Goal: Task Accomplishment & Management: Complete application form

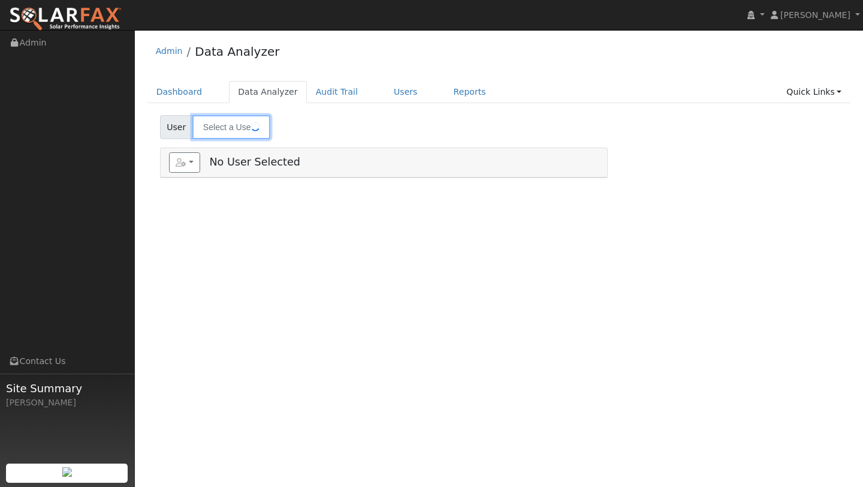
type input "Debra Duering"
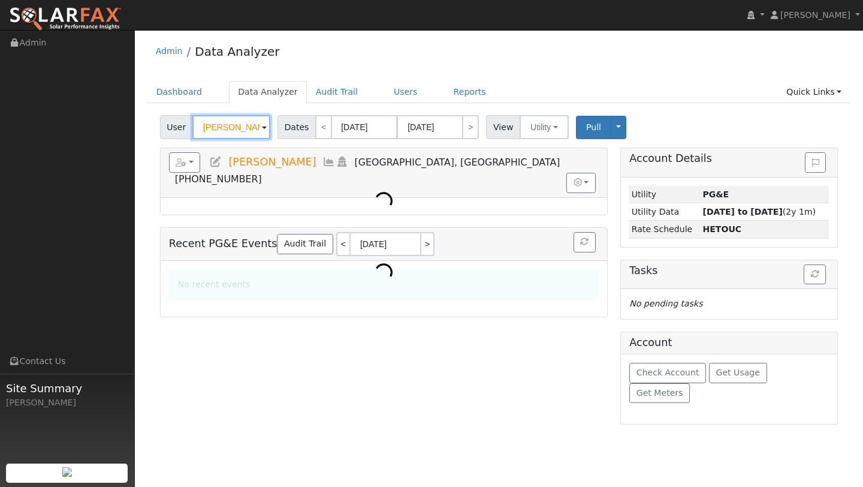
click at [217, 129] on input "Debra Duering" at bounding box center [231, 127] width 78 height 24
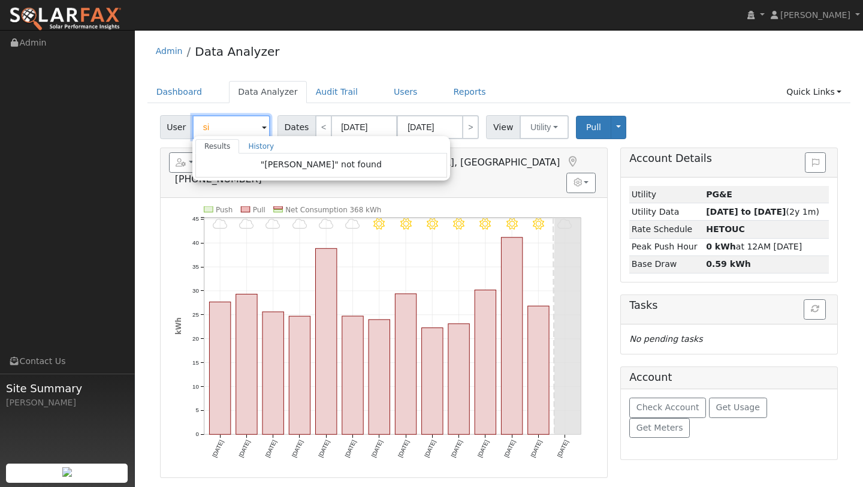
type input "s"
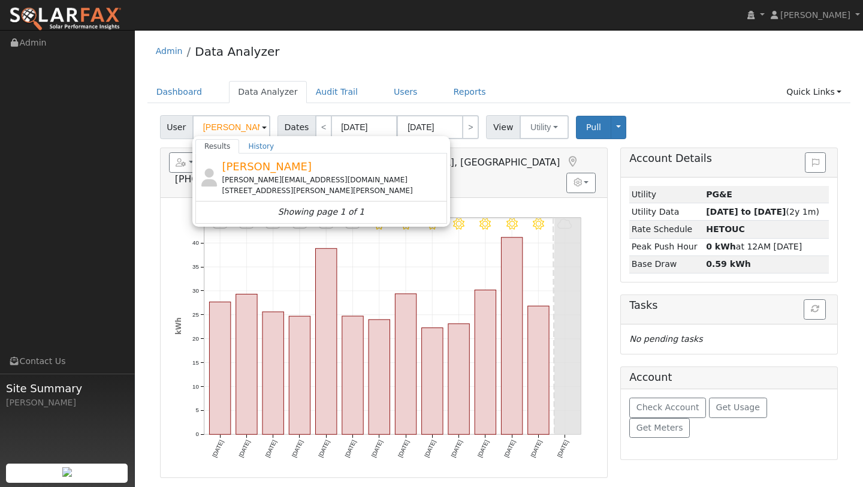
click at [86, 16] on img at bounding box center [65, 19] width 113 height 25
type input "Debra Duering"
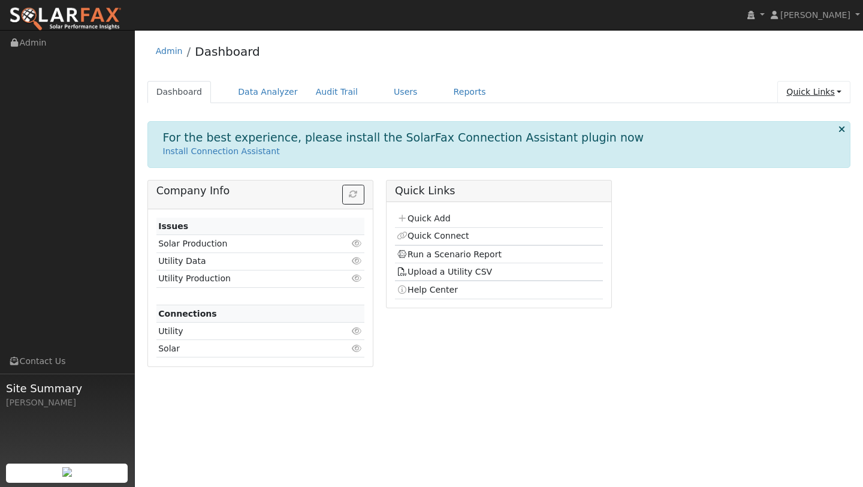
click at [799, 94] on link "Quick Links" at bounding box center [814, 92] width 73 height 22
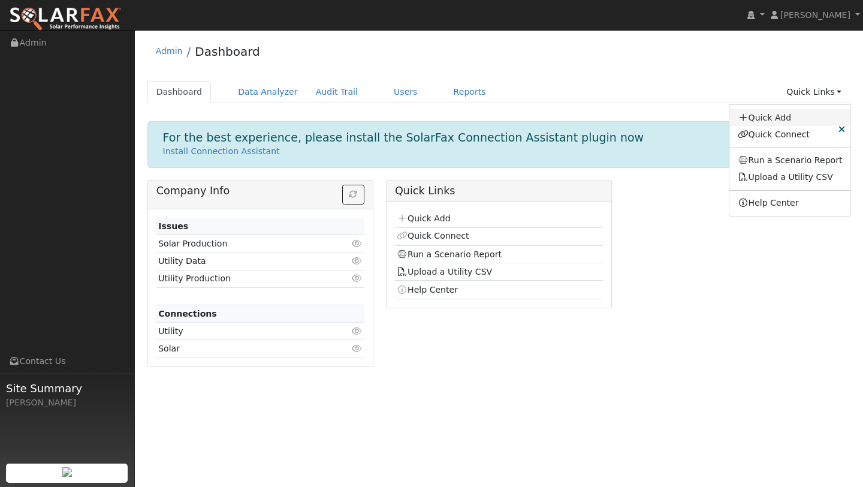
click at [778, 118] on link "Quick Add" at bounding box center [791, 117] width 122 height 17
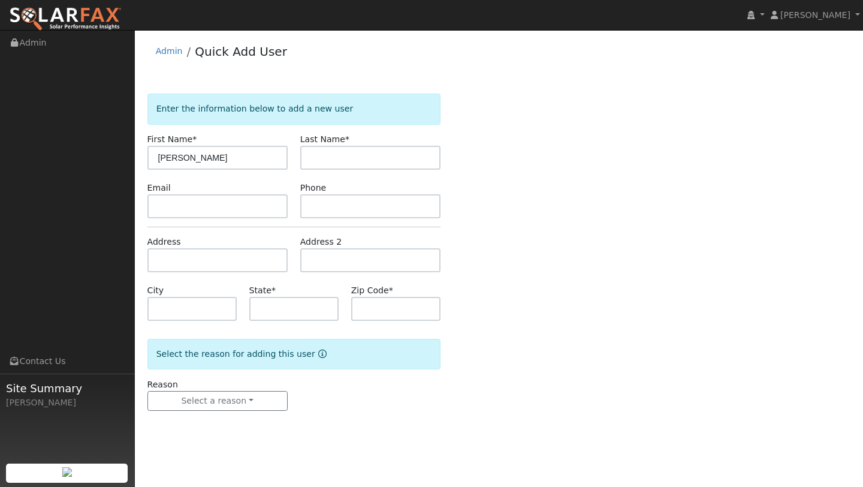
type input "Darren"
click at [348, 168] on input "text" at bounding box center [370, 158] width 140 height 24
type input "Siesel"
click at [218, 259] on input "text" at bounding box center [217, 260] width 140 height 24
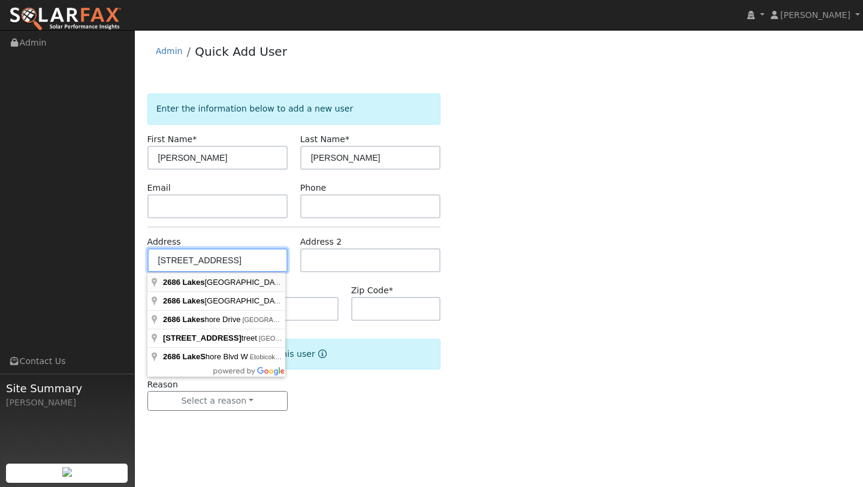
type input "2686 Lakeshore Boulevard"
type input "Lakeport"
type input "CA"
type input "95453"
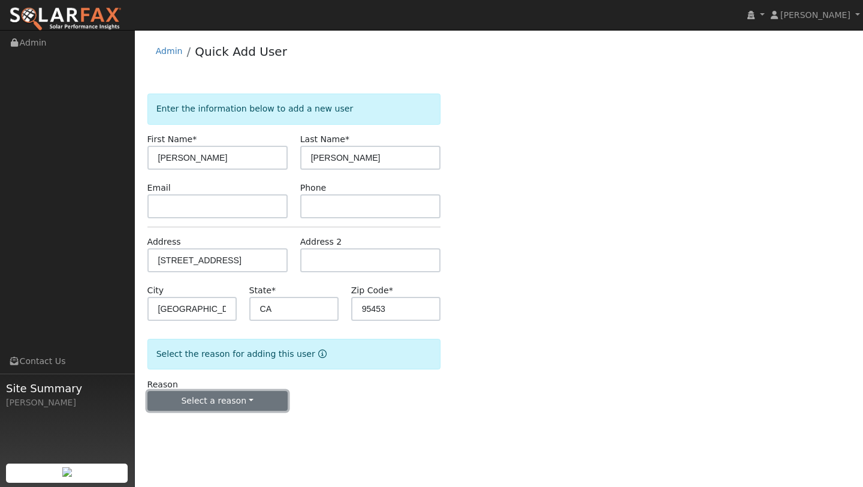
click at [215, 392] on button "Select a reason" at bounding box center [217, 401] width 140 height 20
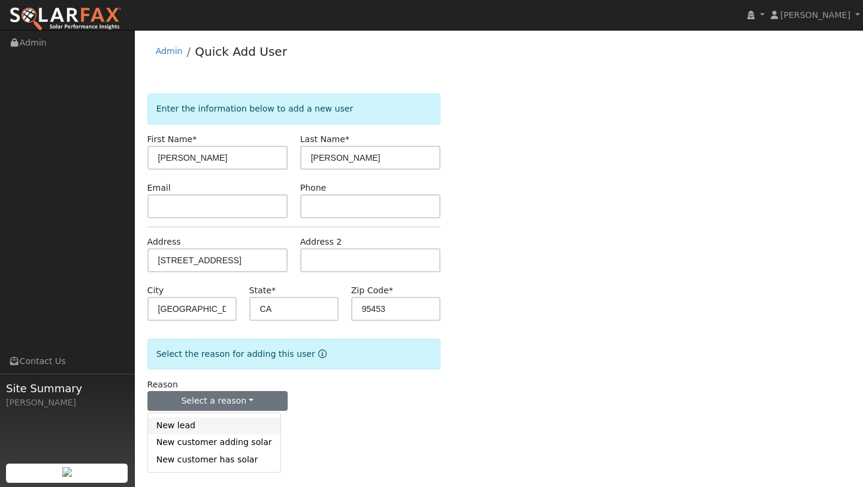
click at [207, 421] on link "New lead" at bounding box center [214, 425] width 133 height 17
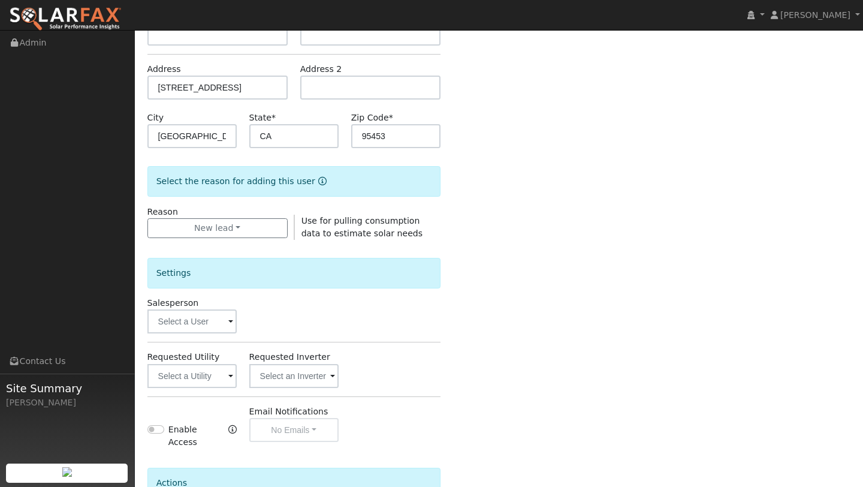
scroll to position [255, 0]
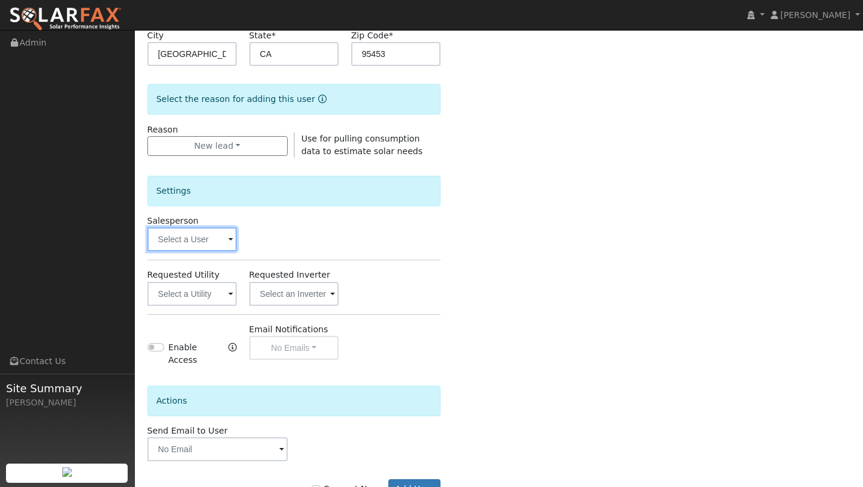
click at [178, 238] on input "text" at bounding box center [191, 239] width 89 height 24
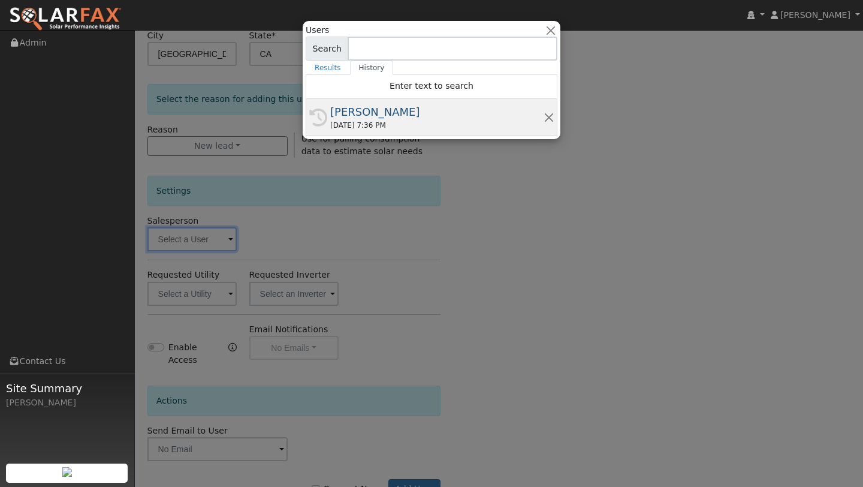
click at [362, 101] on div "History Kelsey Commerford 09/03/2025 7:36 PM" at bounding box center [432, 117] width 252 height 37
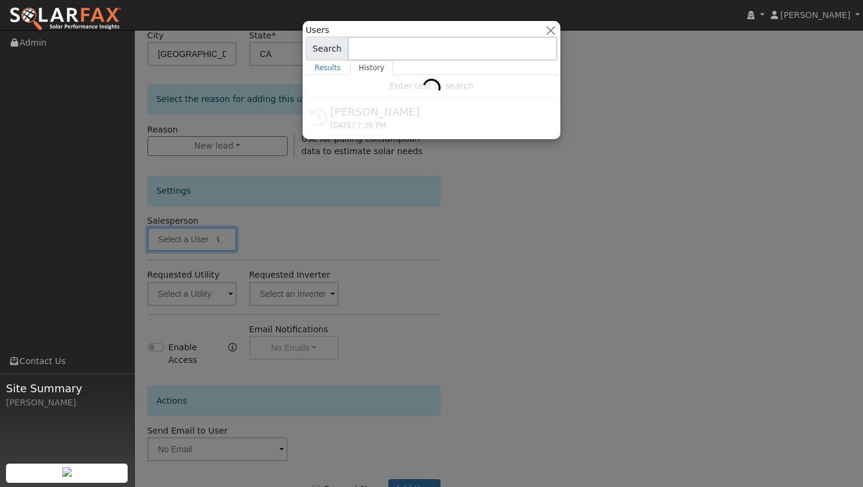
type input "[PERSON_NAME]"
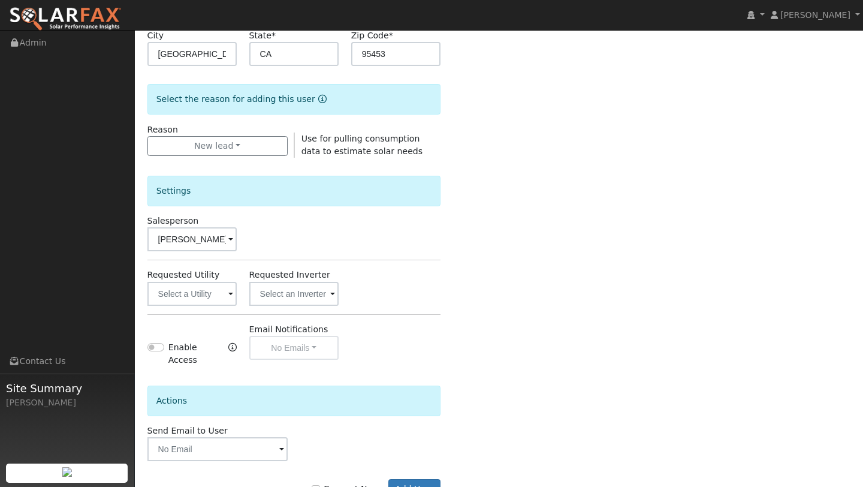
scroll to position [290, 0]
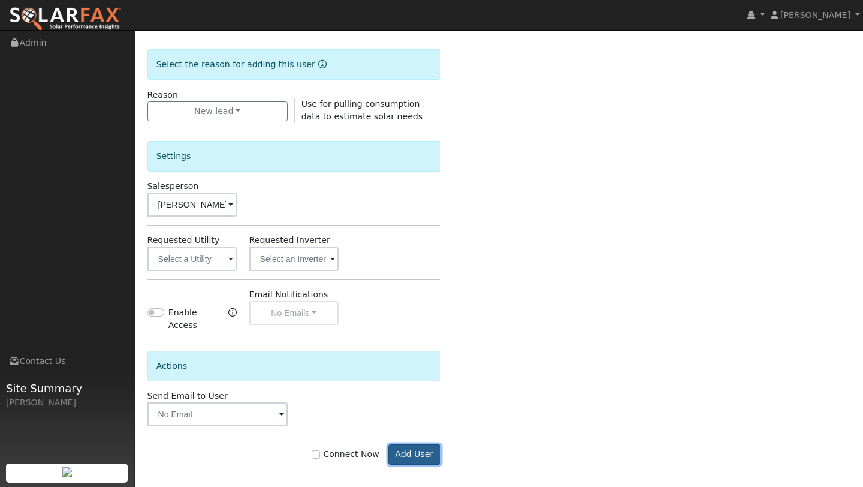
click at [405, 448] on button "Add User" at bounding box center [415, 454] width 52 height 20
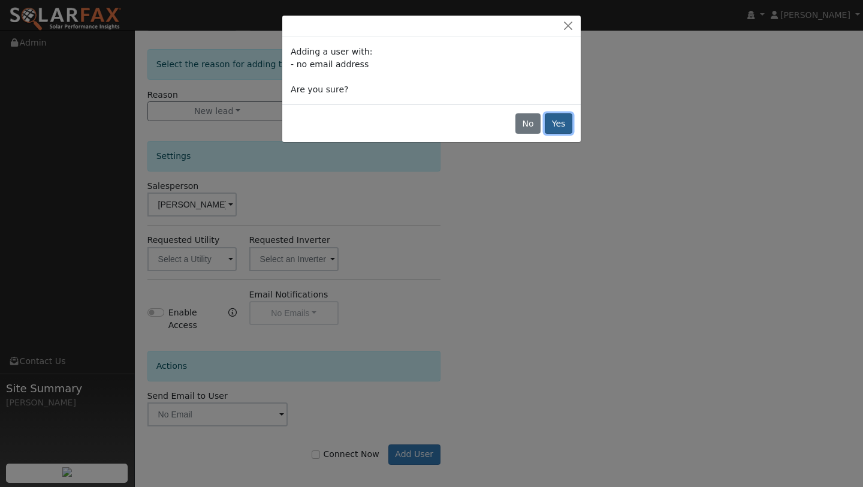
click at [562, 118] on button "Yes" at bounding box center [559, 123] width 28 height 20
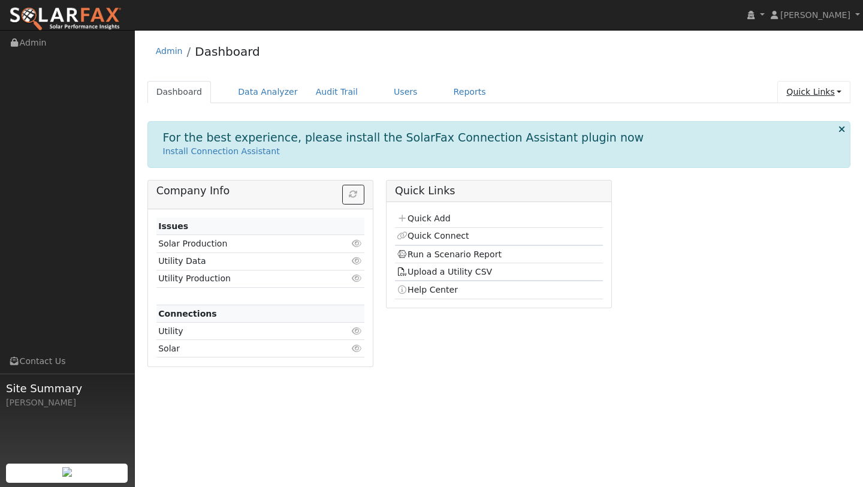
click at [815, 93] on link "Quick Links" at bounding box center [814, 92] width 73 height 22
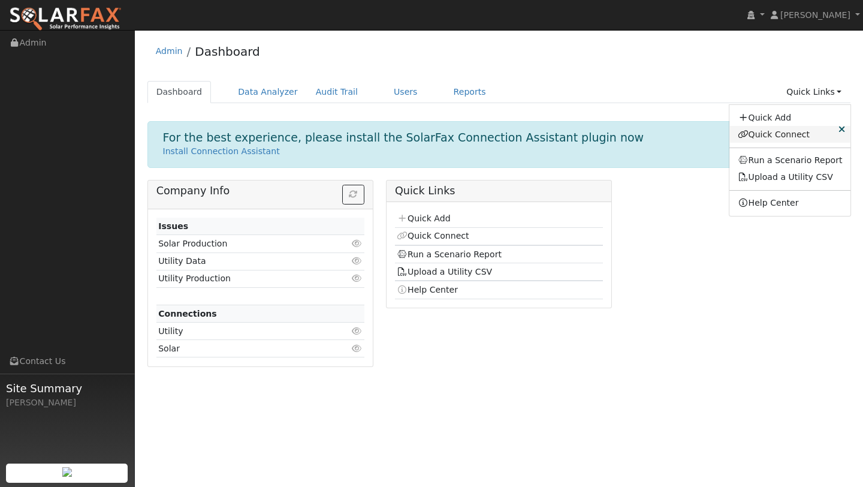
click at [794, 135] on link "Quick Connect" at bounding box center [791, 134] width 122 height 17
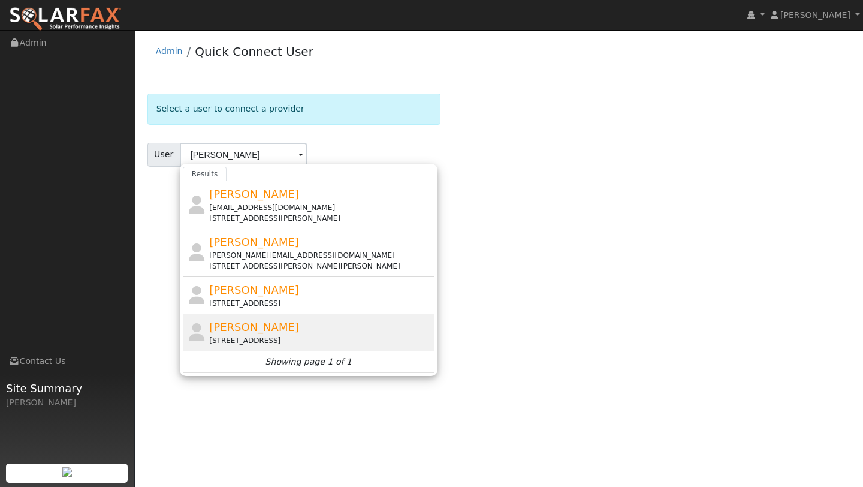
click at [241, 329] on span "[PERSON_NAME]" at bounding box center [254, 327] width 90 height 13
type input "[PERSON_NAME]"
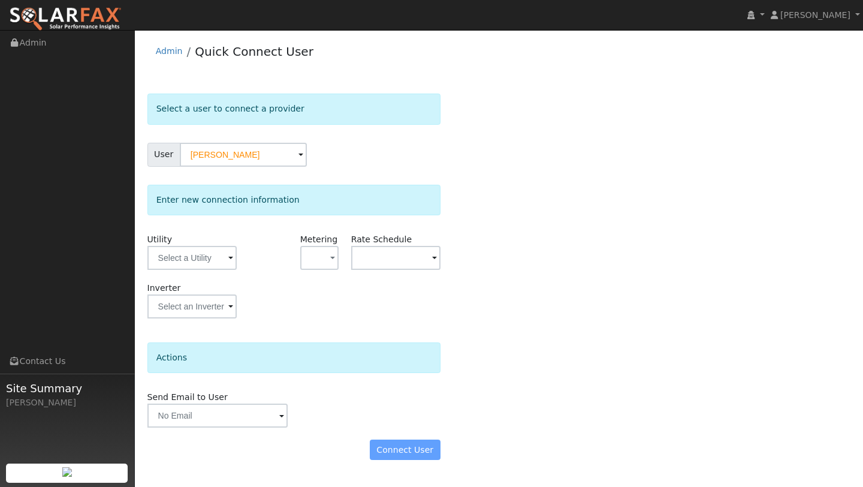
click at [182, 276] on div "Utility" at bounding box center [192, 257] width 102 height 49
click at [182, 267] on input "text" at bounding box center [191, 258] width 89 height 24
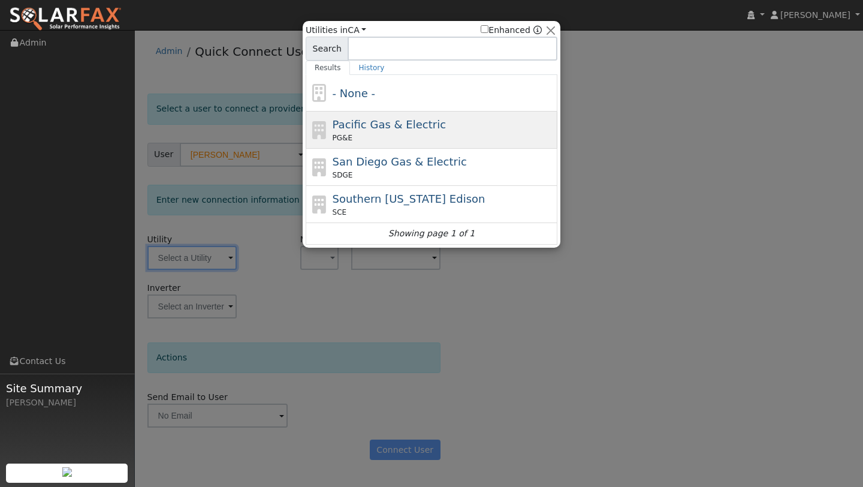
click at [329, 131] on div "Pacific Gas & Electric PG&E" at bounding box center [432, 130] width 252 height 37
type input "PG&E"
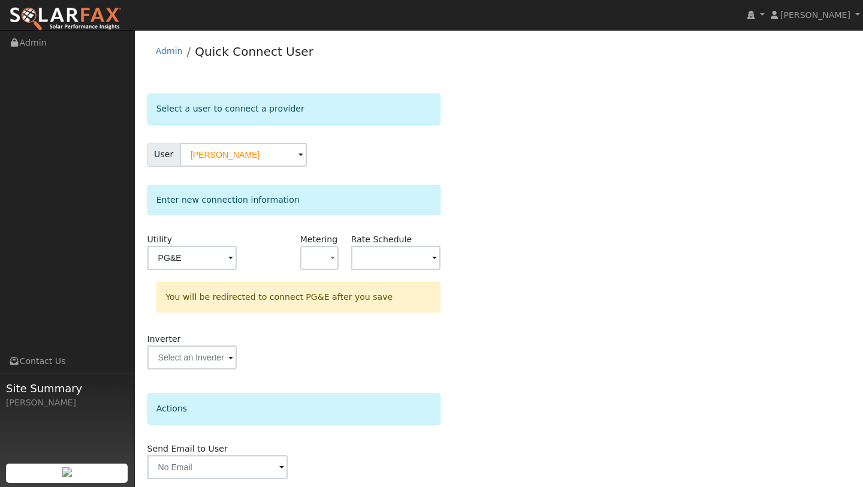
scroll to position [42, 0]
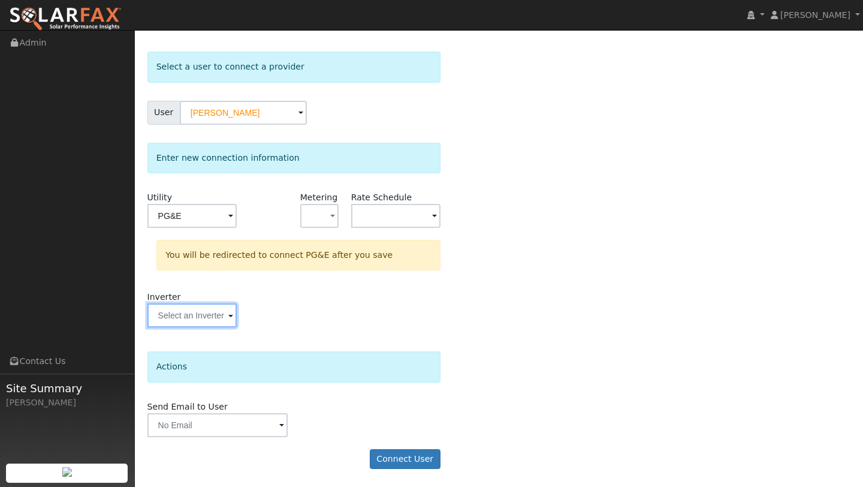
click at [185, 326] on input "text" at bounding box center [191, 315] width 89 height 24
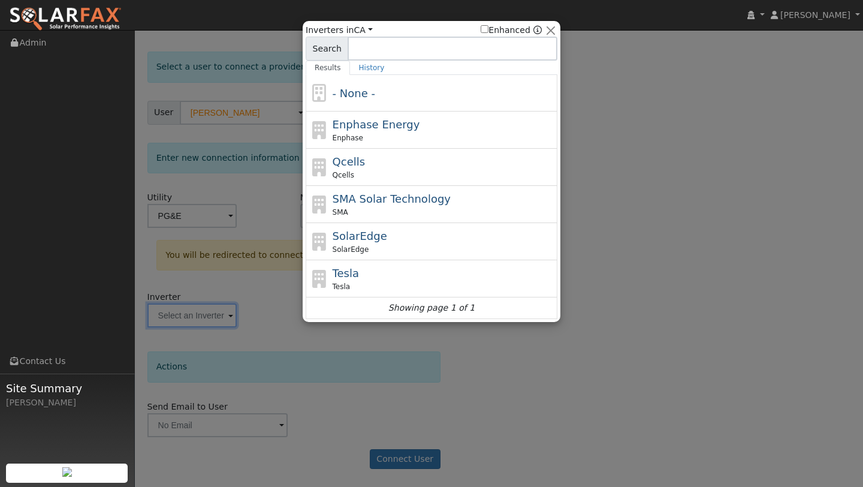
click at [274, 217] on div at bounding box center [431, 243] width 863 height 487
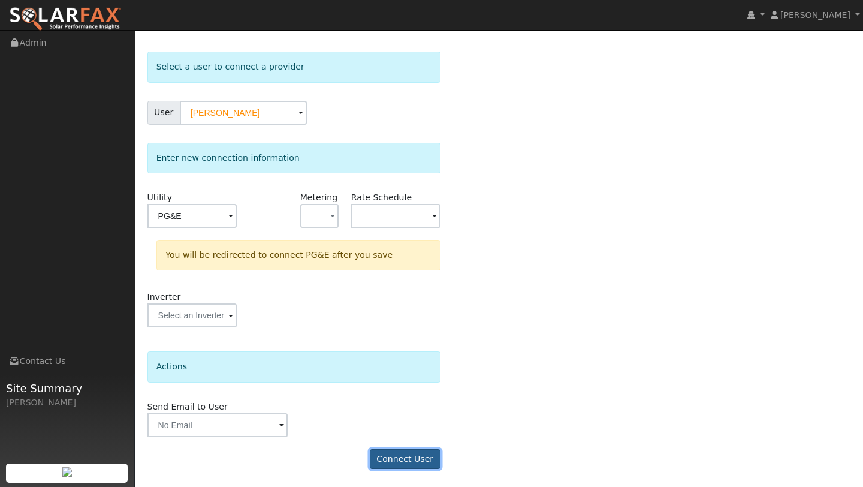
click at [401, 457] on button "Connect User" at bounding box center [405, 459] width 71 height 20
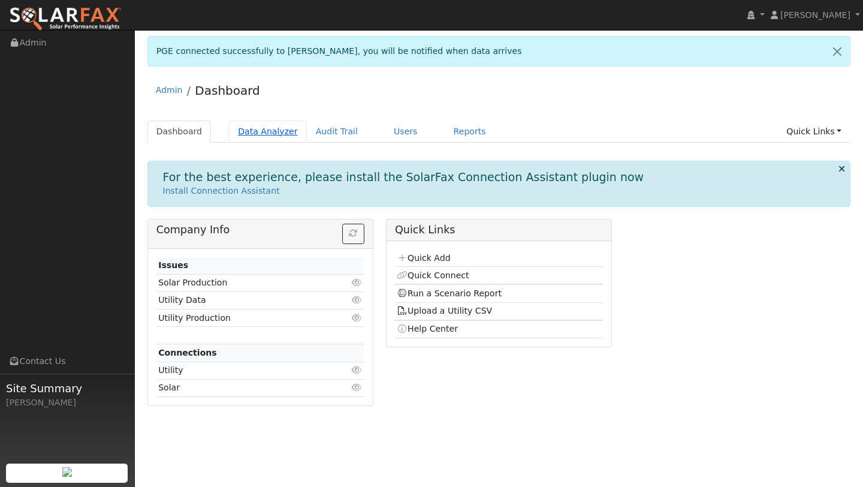
click at [271, 133] on link "Data Analyzer" at bounding box center [268, 132] width 78 height 22
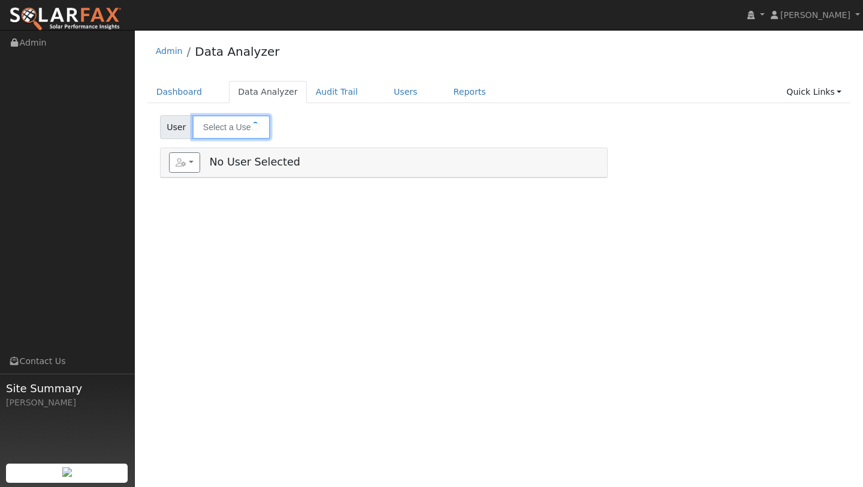
type input "Debra Duering"
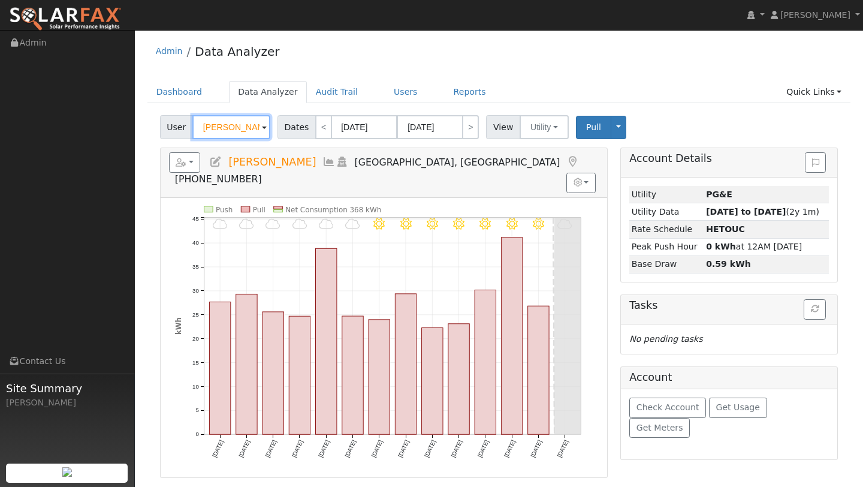
click at [252, 135] on input "Debra Duering" at bounding box center [231, 127] width 78 height 24
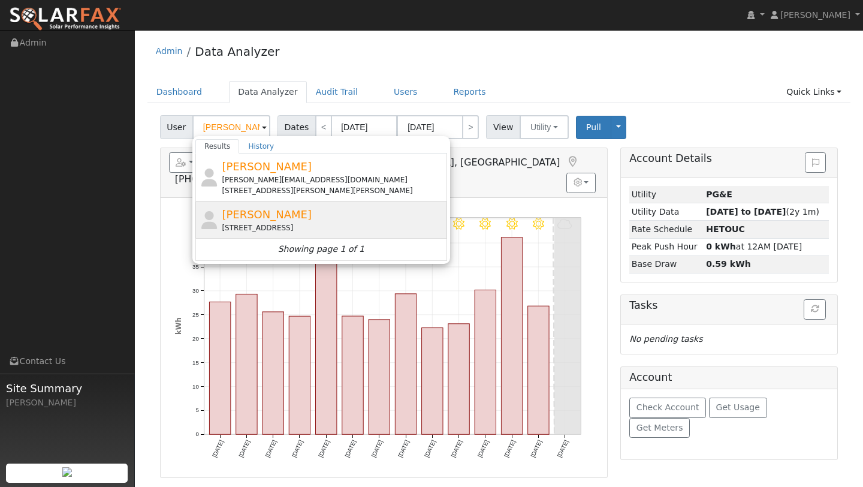
click at [249, 207] on div "Darren Siesel 2686 Lakeshore Boulevard, Lakeport, CA 95453" at bounding box center [333, 219] width 222 height 27
type input "[PERSON_NAME]"
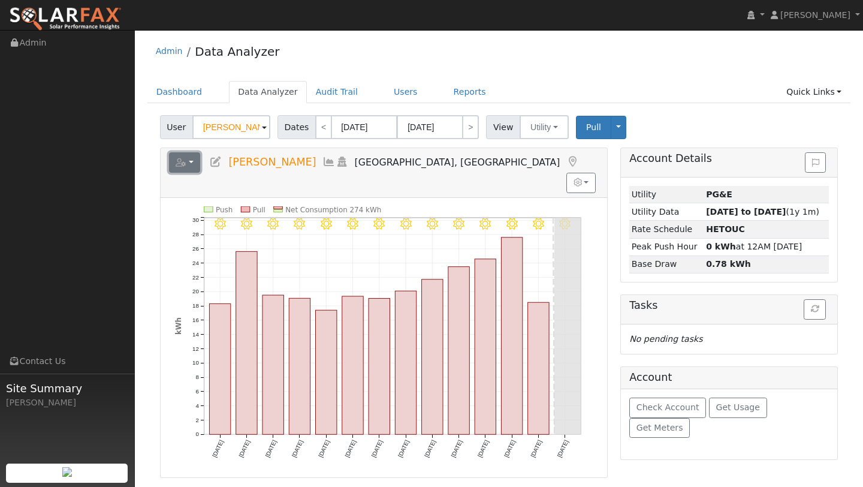
click at [185, 167] on button "button" at bounding box center [185, 162] width 32 height 20
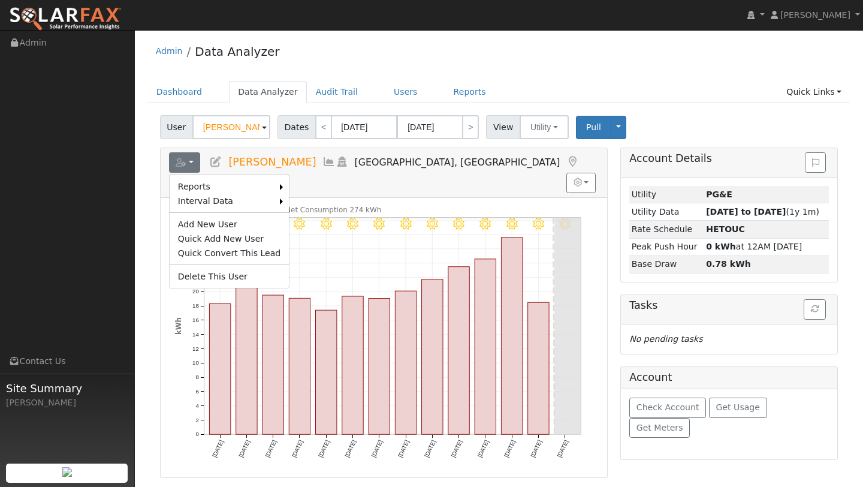
click at [296, 218] on foreignobject "8/24 - Clear" at bounding box center [300, 228] width 20 height 20
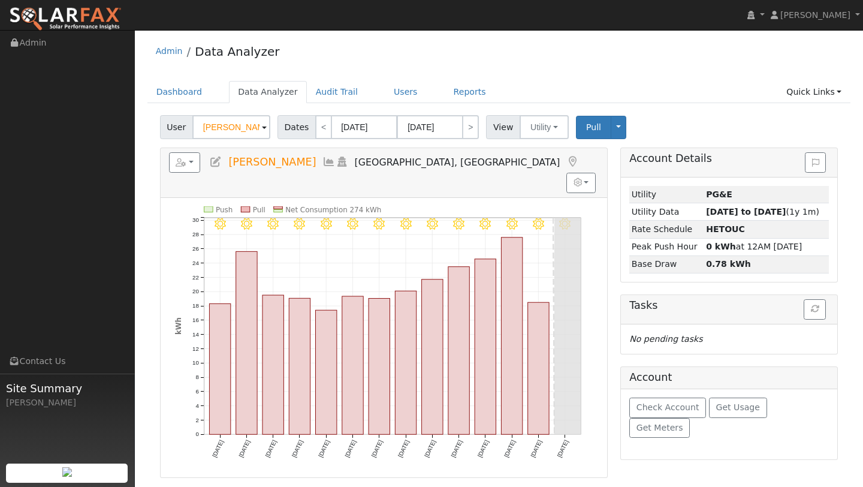
click at [200, 171] on h5 "Reports Scenario Health Check Energy Audit Account Timeline User Audit Trail In…" at bounding box center [384, 162] width 430 height 20
click at [192, 170] on button "button" at bounding box center [185, 162] width 32 height 20
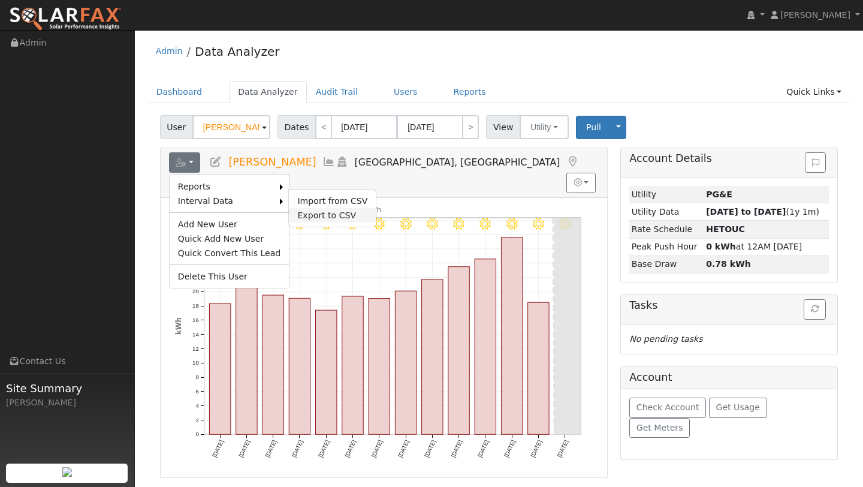
click at [319, 209] on link "Export to CSV" at bounding box center [332, 215] width 87 height 14
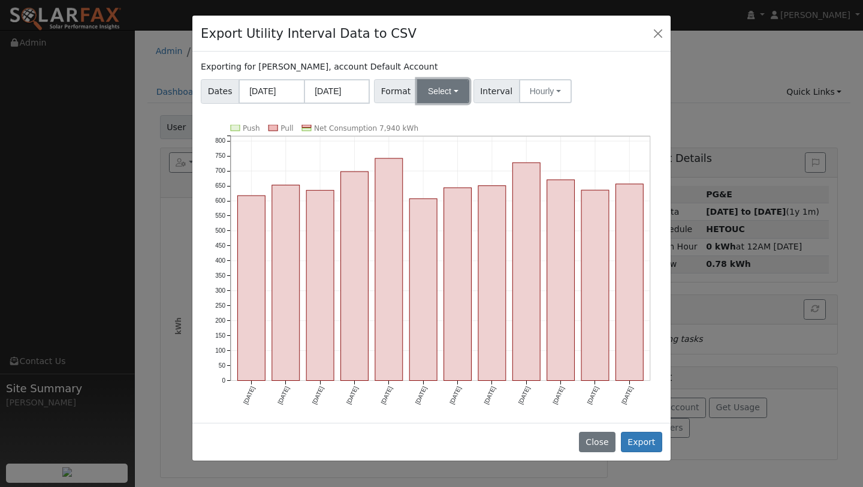
click at [448, 101] on button "Select" at bounding box center [443, 91] width 52 height 24
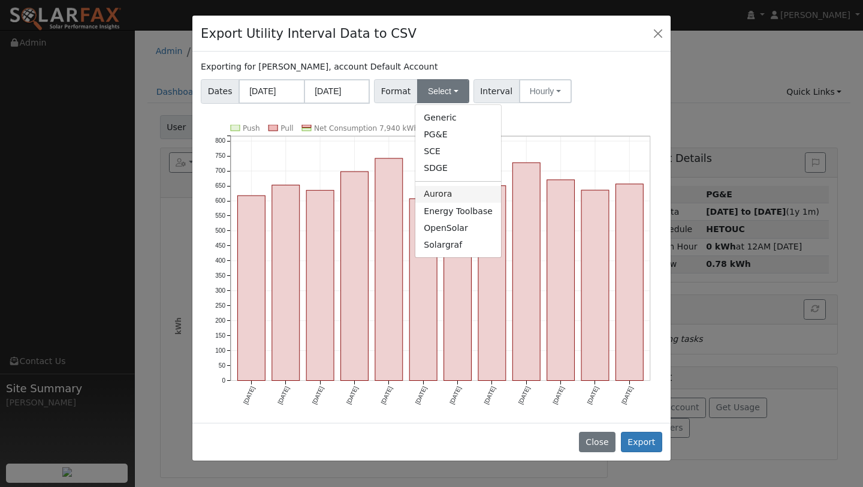
click at [454, 187] on link "Aurora" at bounding box center [458, 194] width 86 height 17
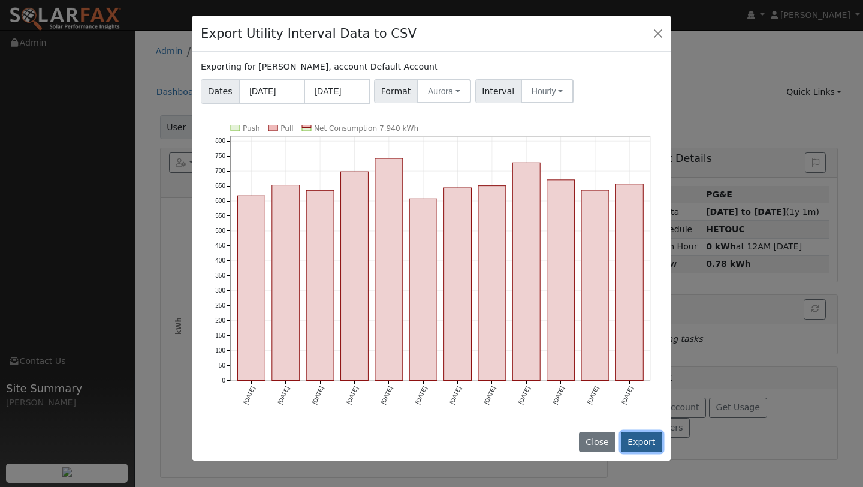
click at [655, 438] on button "Export" at bounding box center [641, 442] width 41 height 20
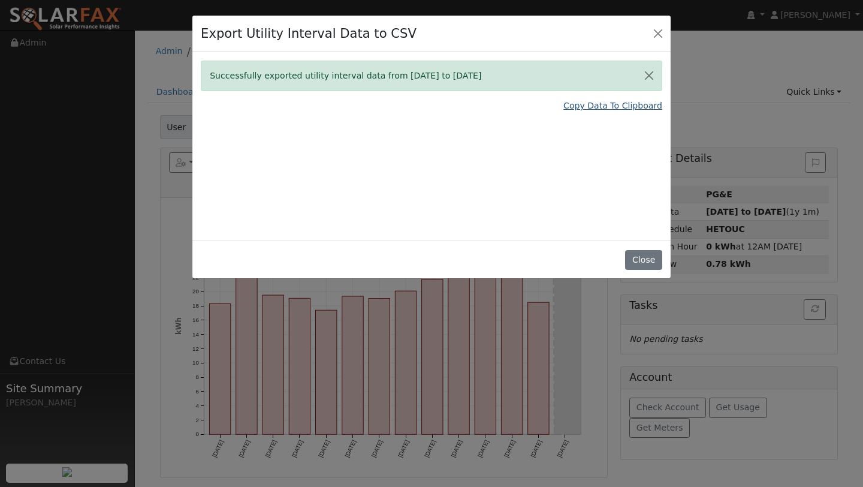
click at [576, 103] on link "Copy Data To Clipboard" at bounding box center [613, 106] width 99 height 13
click at [669, 33] on div "Export Utility Interval Data to CSV" at bounding box center [431, 34] width 478 height 37
click at [658, 33] on button "Close" at bounding box center [658, 33] width 17 height 17
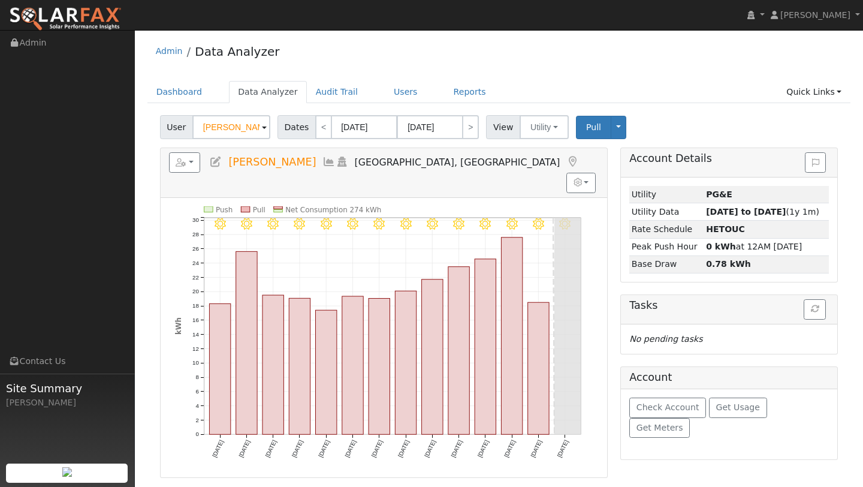
click at [396, 108] on div "Dashboard Data Analyzer Audit Trail Users Reports Quick Links Quick Add Quick C…" at bounding box center [499, 98] width 704 height 34
click at [396, 98] on link "Users" at bounding box center [406, 92] width 42 height 22
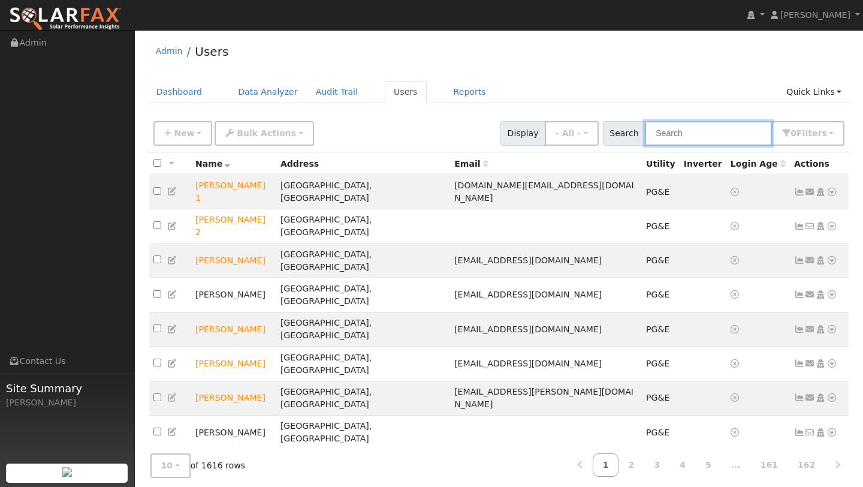
click at [691, 135] on input "text" at bounding box center [708, 133] width 127 height 25
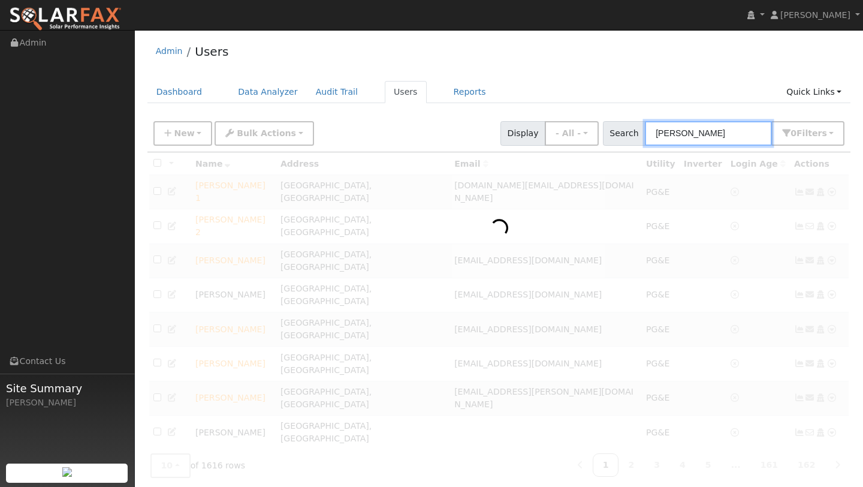
type input "darren"
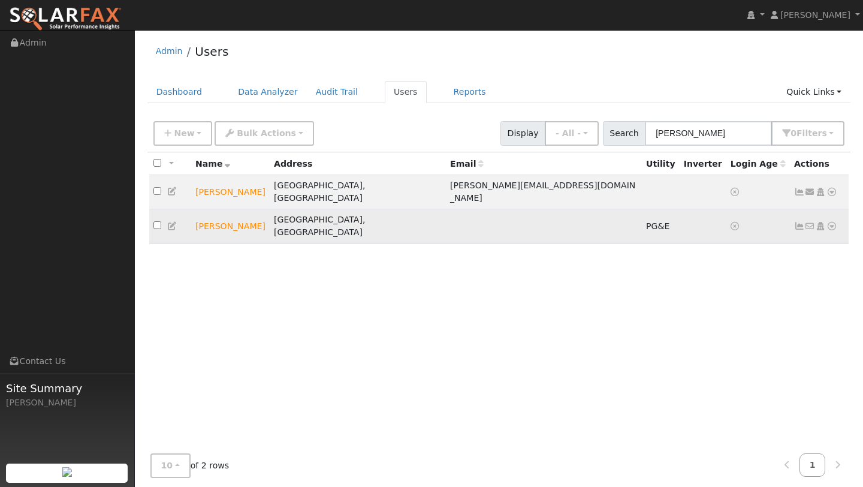
click at [829, 222] on icon at bounding box center [832, 226] width 11 height 8
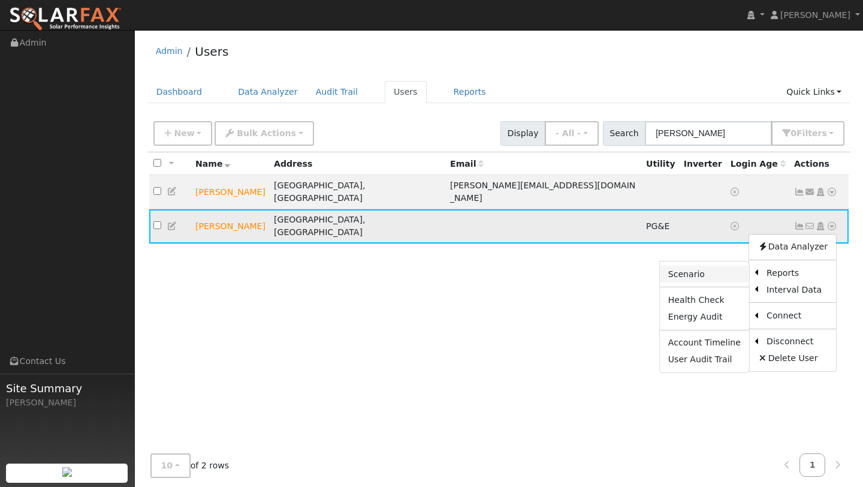
click at [734, 266] on link "Scenario" at bounding box center [704, 274] width 89 height 17
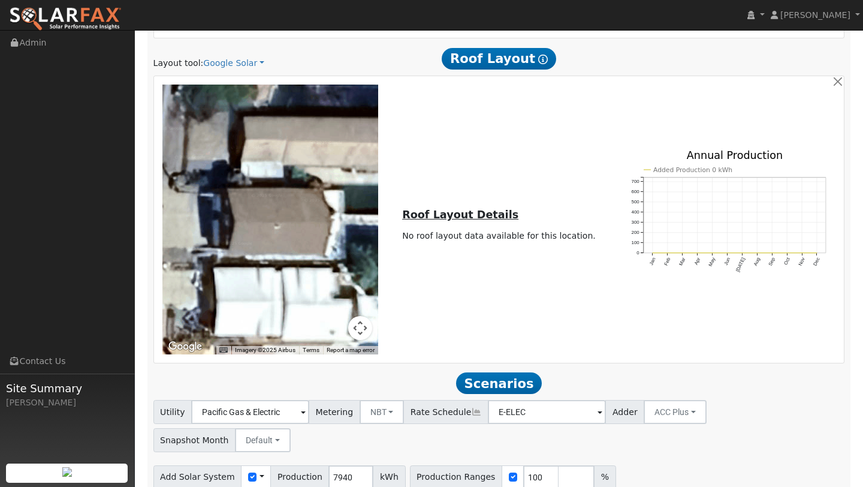
scroll to position [636, 0]
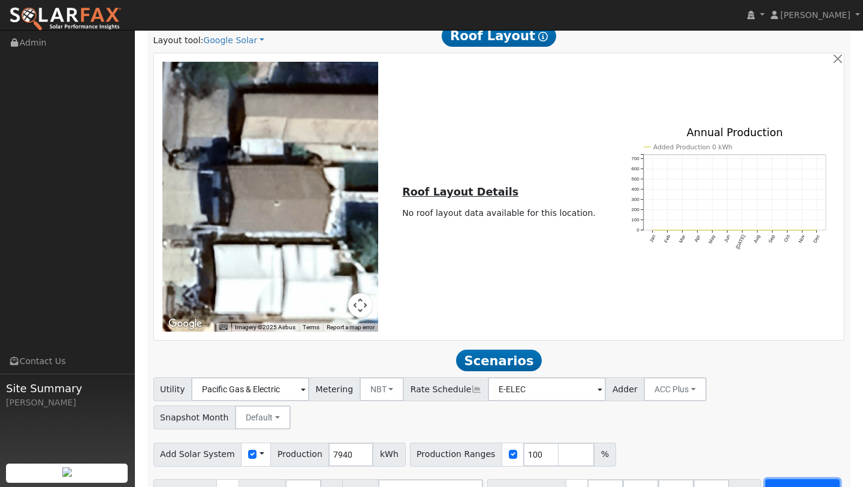
click at [777, 479] on button "Run Scenarios" at bounding box center [803, 491] width 74 height 24
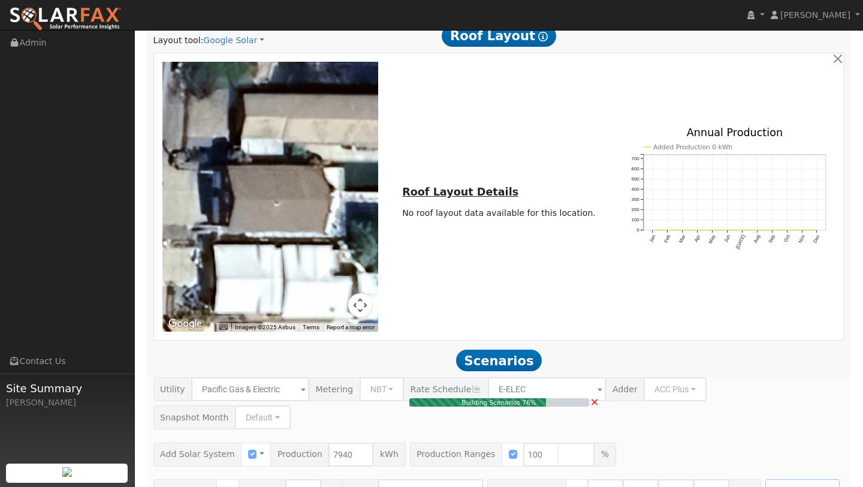
type input "5.3"
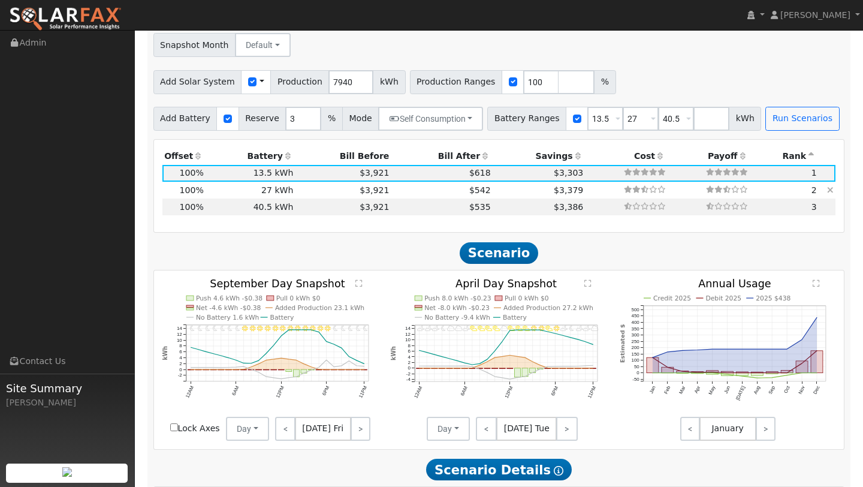
scroll to position [960, 0]
